Goal: Check status

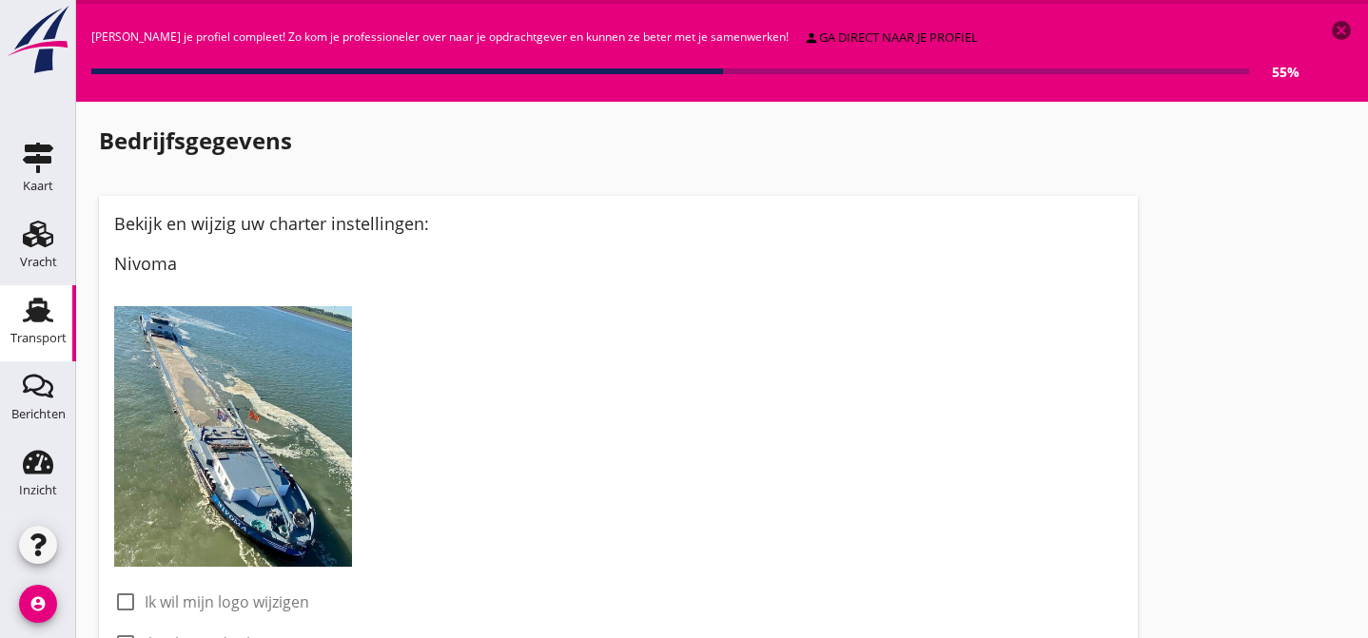
click at [42, 318] on use at bounding box center [38, 310] width 30 height 25
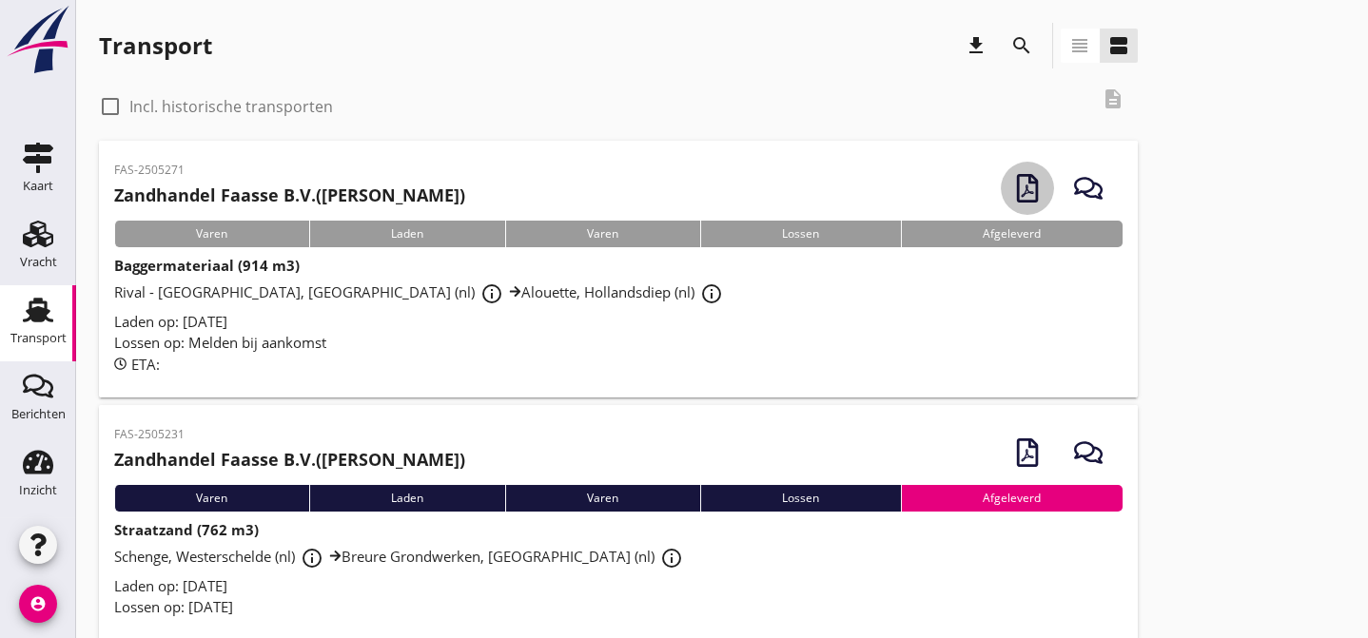
click at [1025, 187] on icon "button" at bounding box center [1027, 188] width 29 height 29
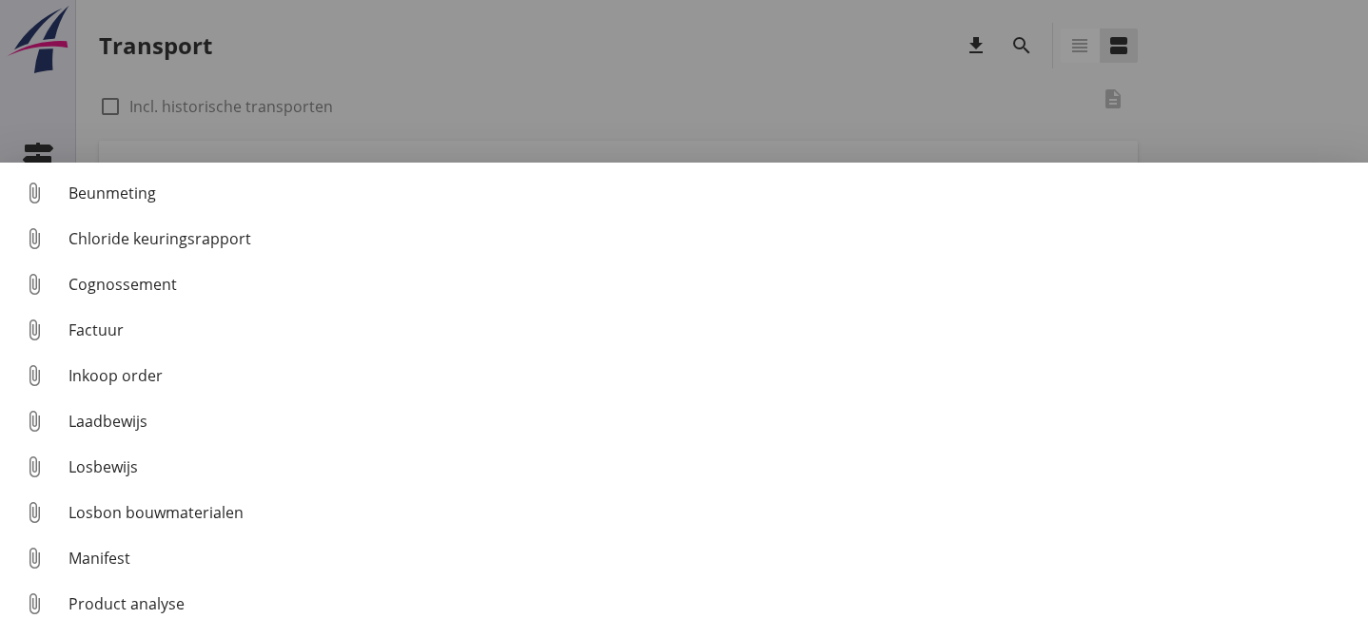
click at [895, 102] on div at bounding box center [684, 319] width 1368 height 638
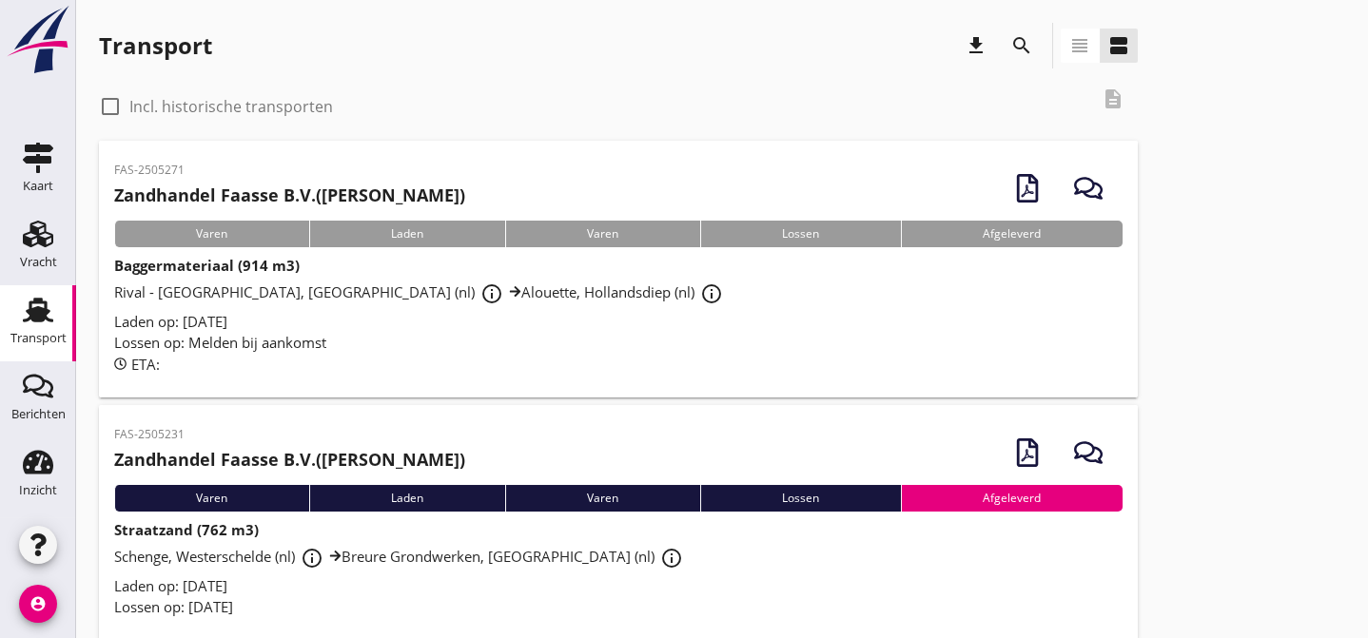
click at [495, 360] on div "ETA:" at bounding box center [618, 365] width 1009 height 22
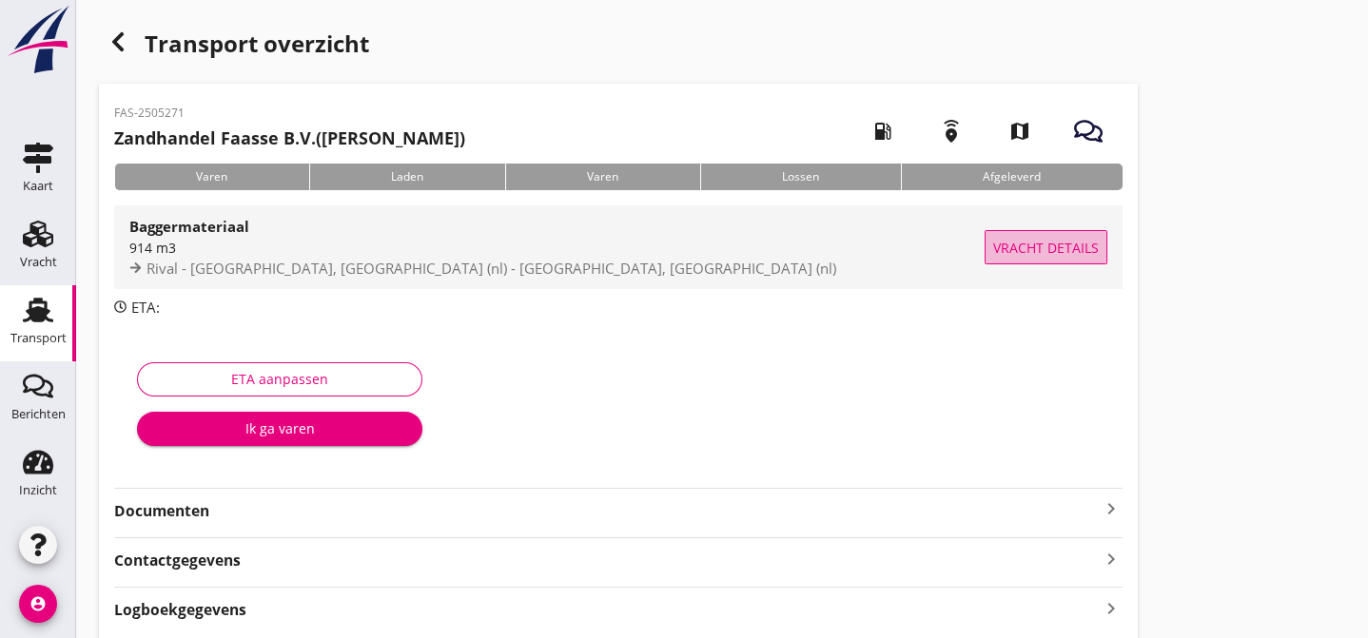
click at [1060, 250] on span "Vracht details" at bounding box center [1046, 248] width 106 height 20
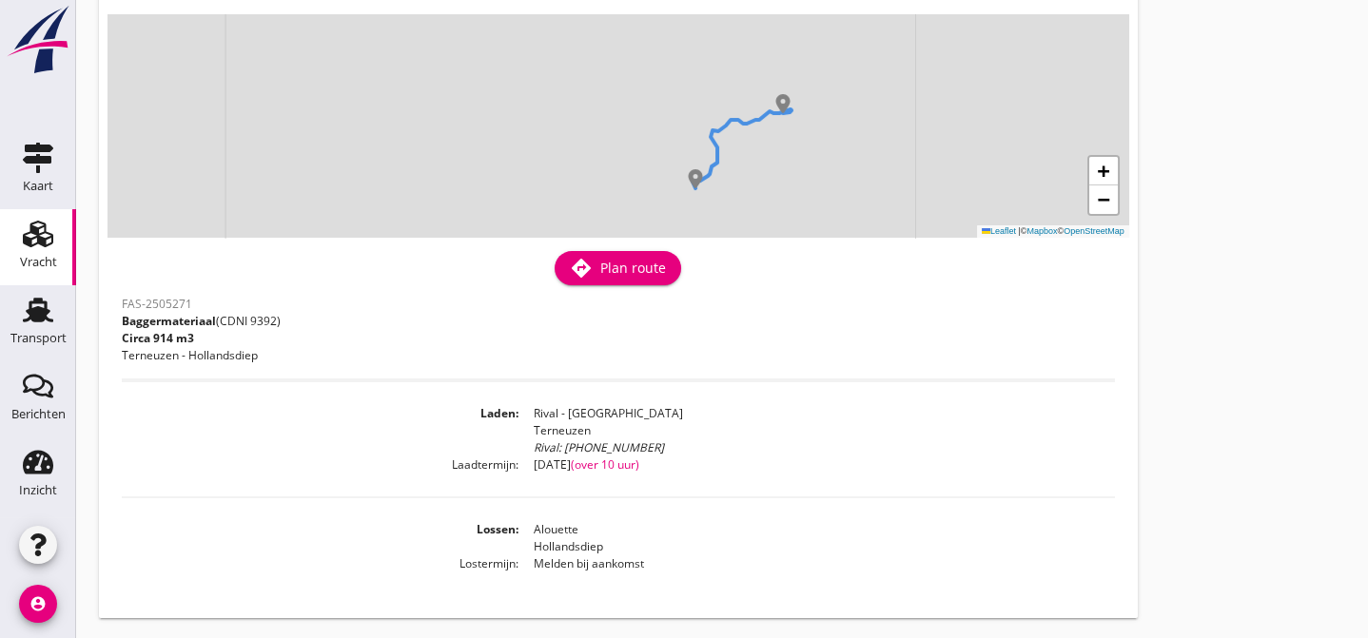
scroll to position [138, 0]
